Goal: Information Seeking & Learning: Learn about a topic

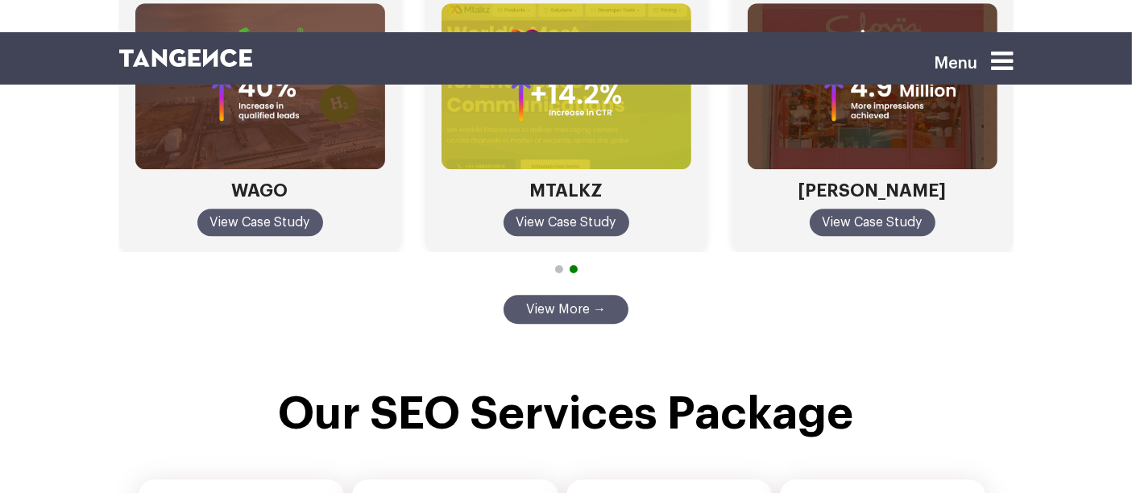
scroll to position [4676, 0]
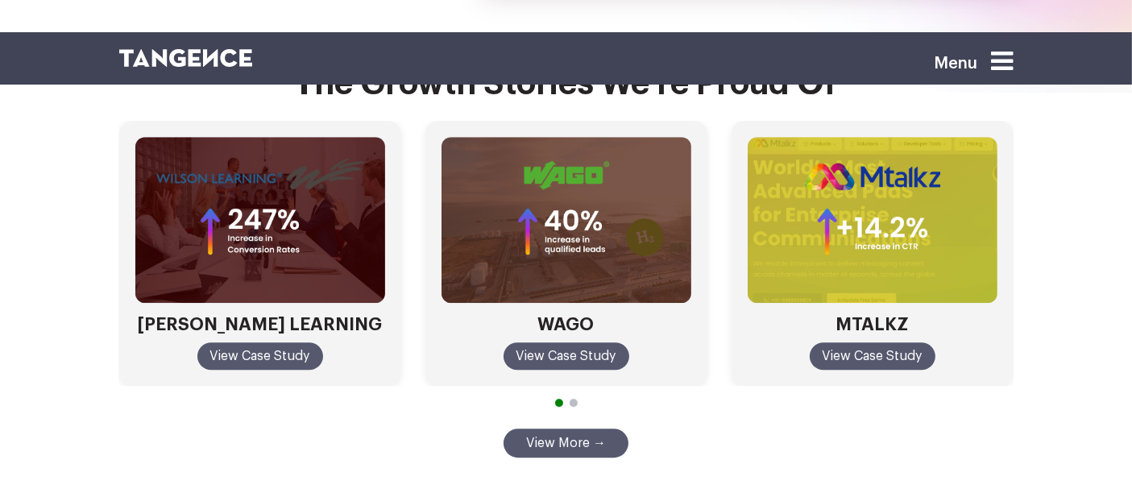
click at [554, 396] on div at bounding box center [566, 403] width 895 height 15
click at [571, 399] on span "Go to slide 2" at bounding box center [574, 403] width 8 height 8
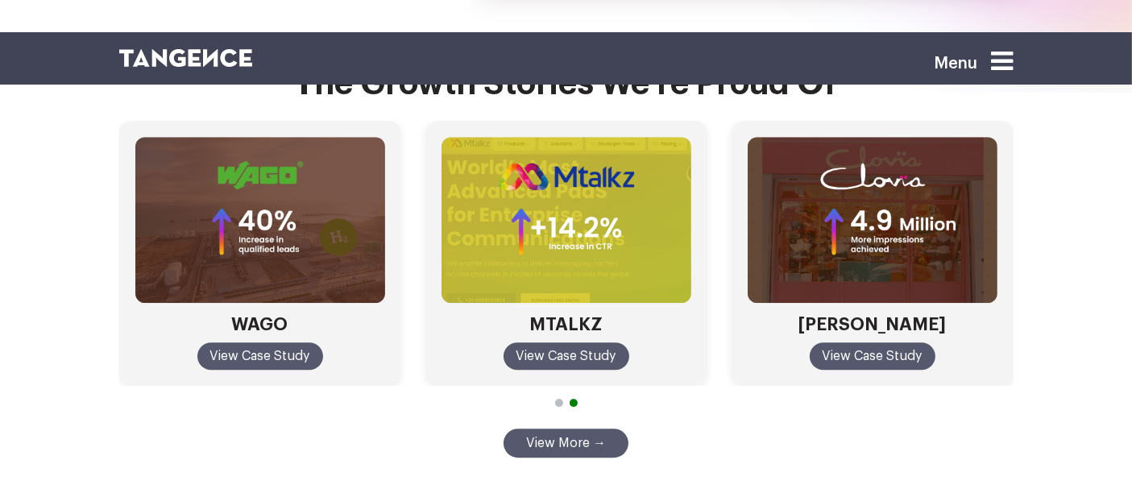
click at [558, 399] on span "Go to slide 1" at bounding box center [559, 403] width 8 height 8
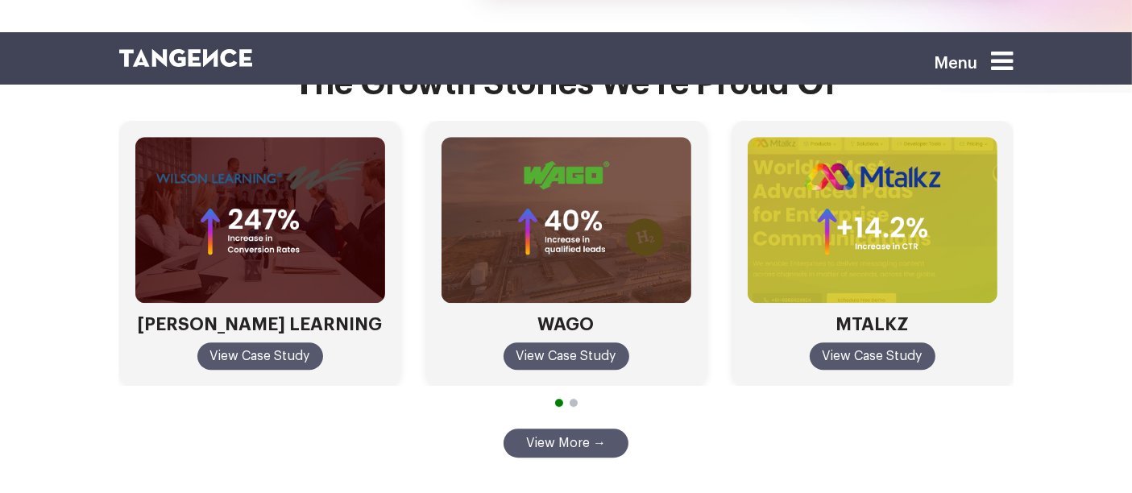
click at [571, 399] on span "Go to slide 2" at bounding box center [574, 403] width 8 height 8
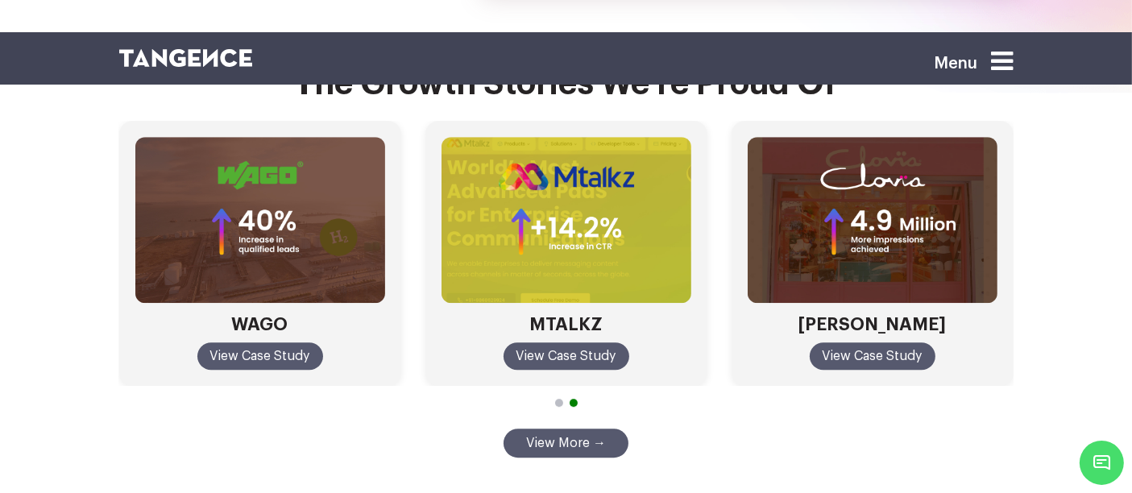
click at [592, 429] on link "View More →" at bounding box center [566, 443] width 125 height 29
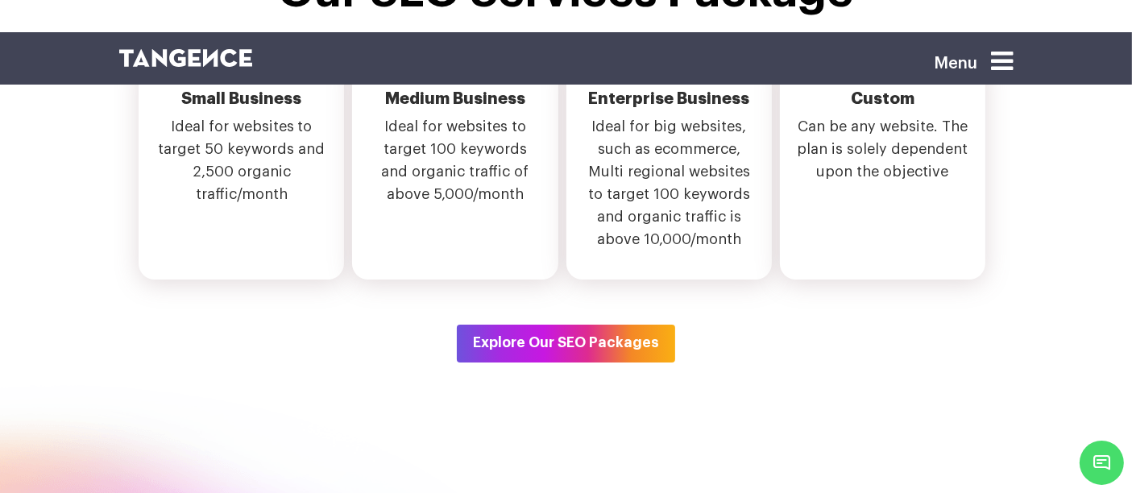
scroll to position [5243, 0]
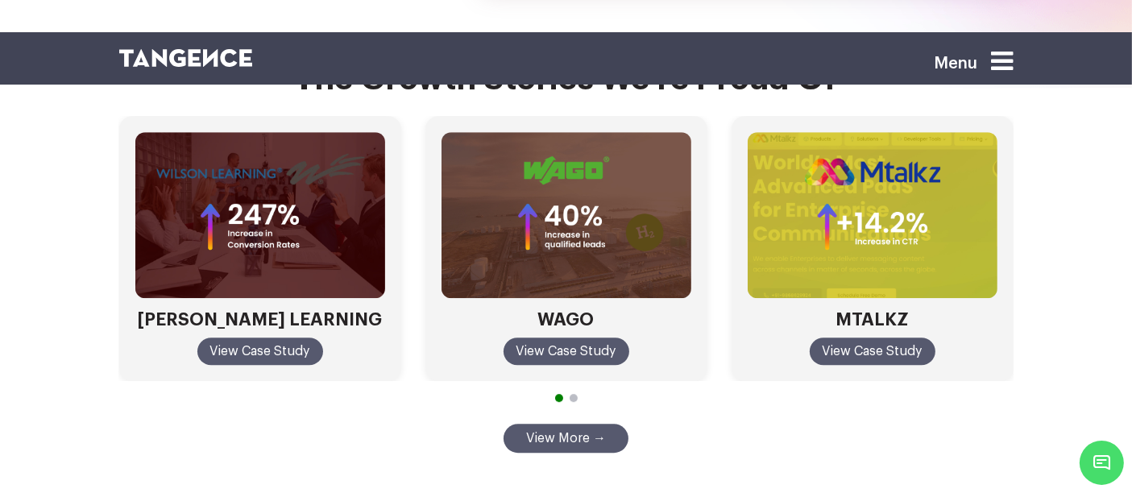
scroll to position [4679, 0]
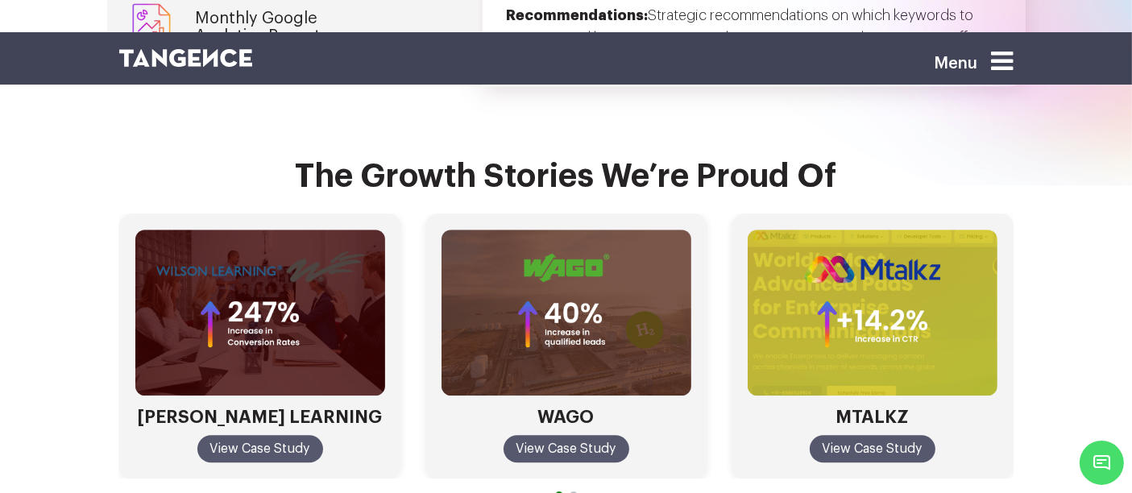
scroll to position [4584, 0]
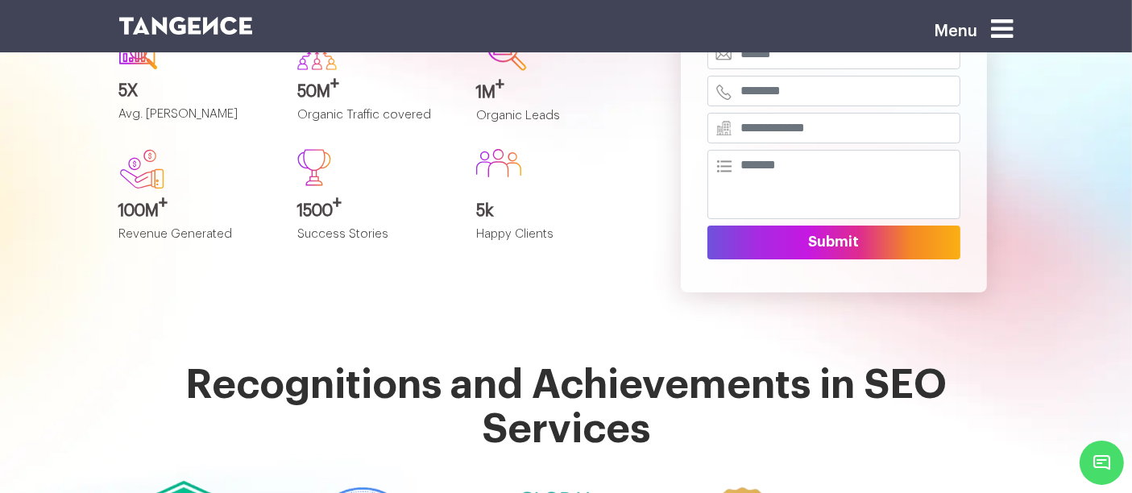
scroll to position [147, 0]
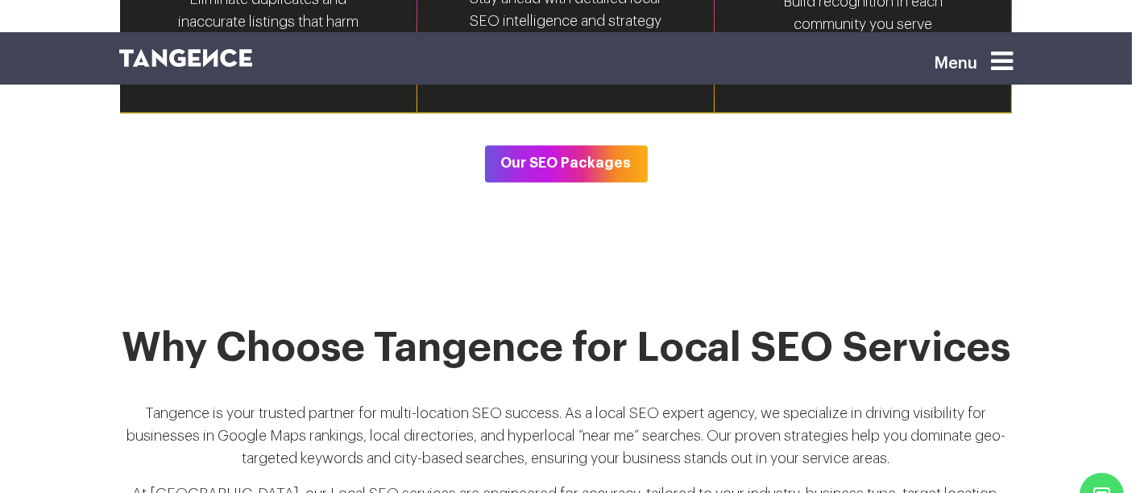
scroll to position [2962, 0]
